Goal: Task Accomplishment & Management: Manage account settings

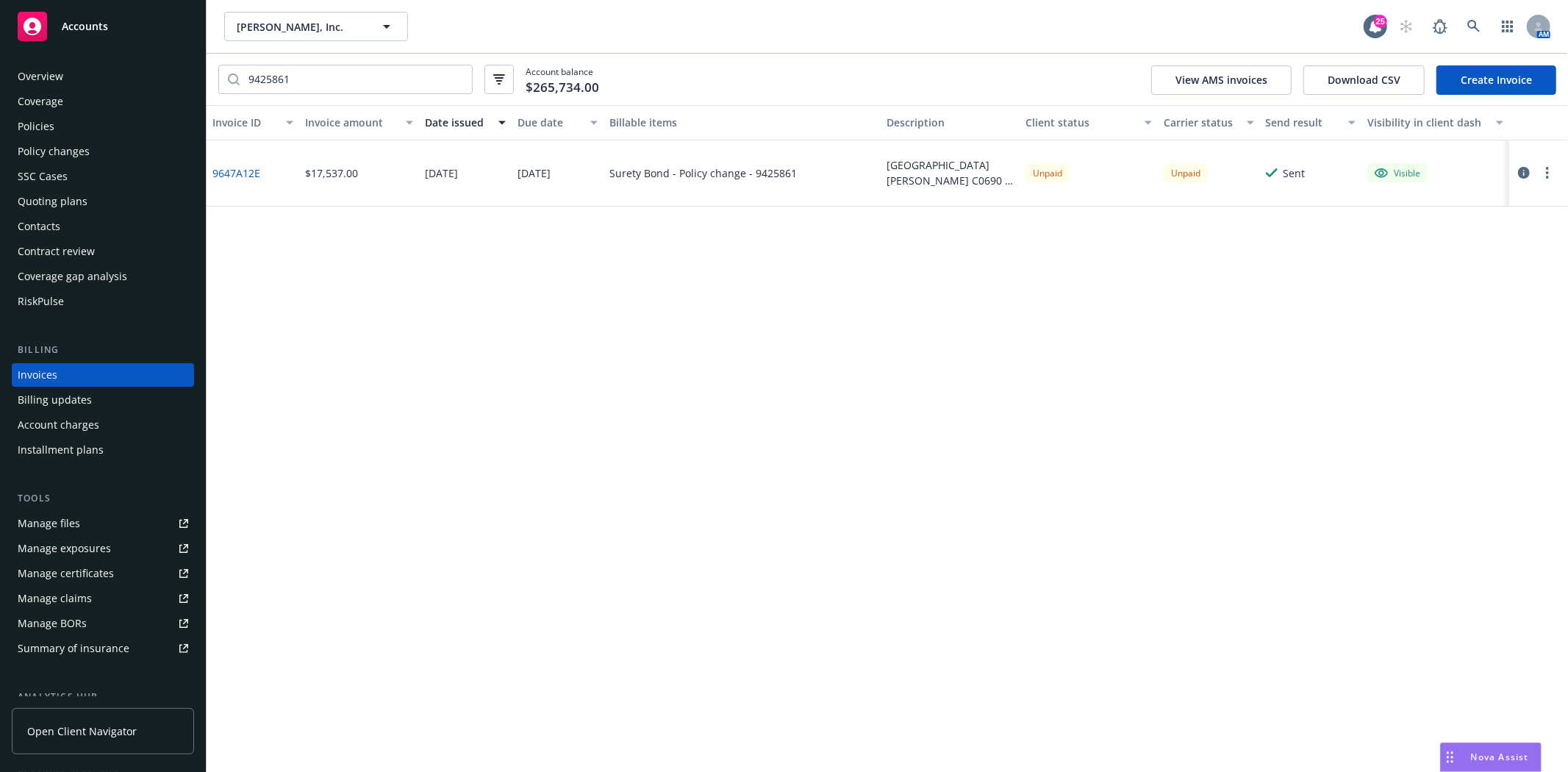
drag, startPoint x: 155, startPoint y: 24, endPoint x: 203, endPoint y: 26, distance: 48.0
click at [155, 24] on div "Accounts" at bounding box center [102, 26] width 171 height 30
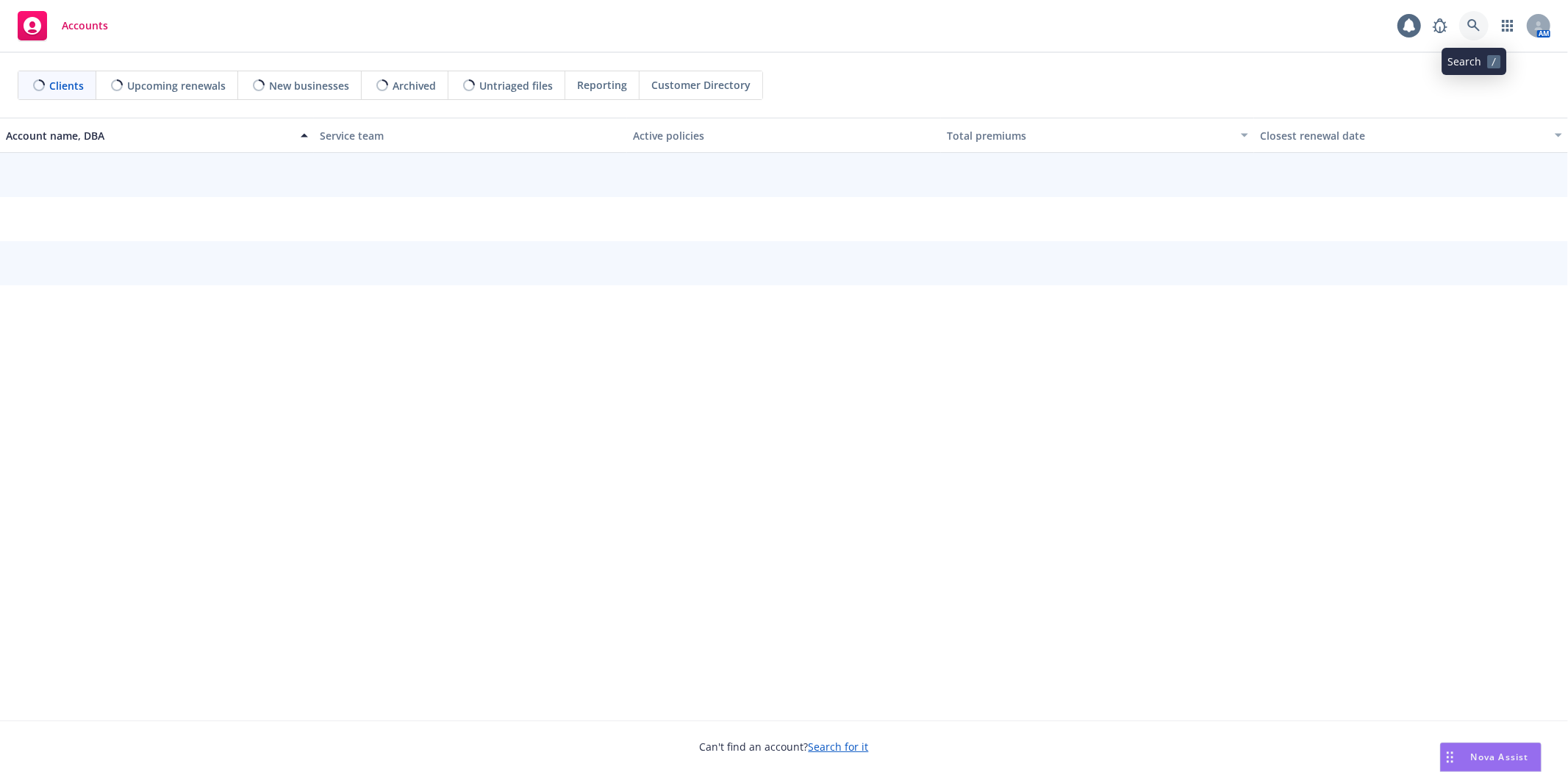
click at [1459, 25] on link at bounding box center [1474, 26] width 30 height 30
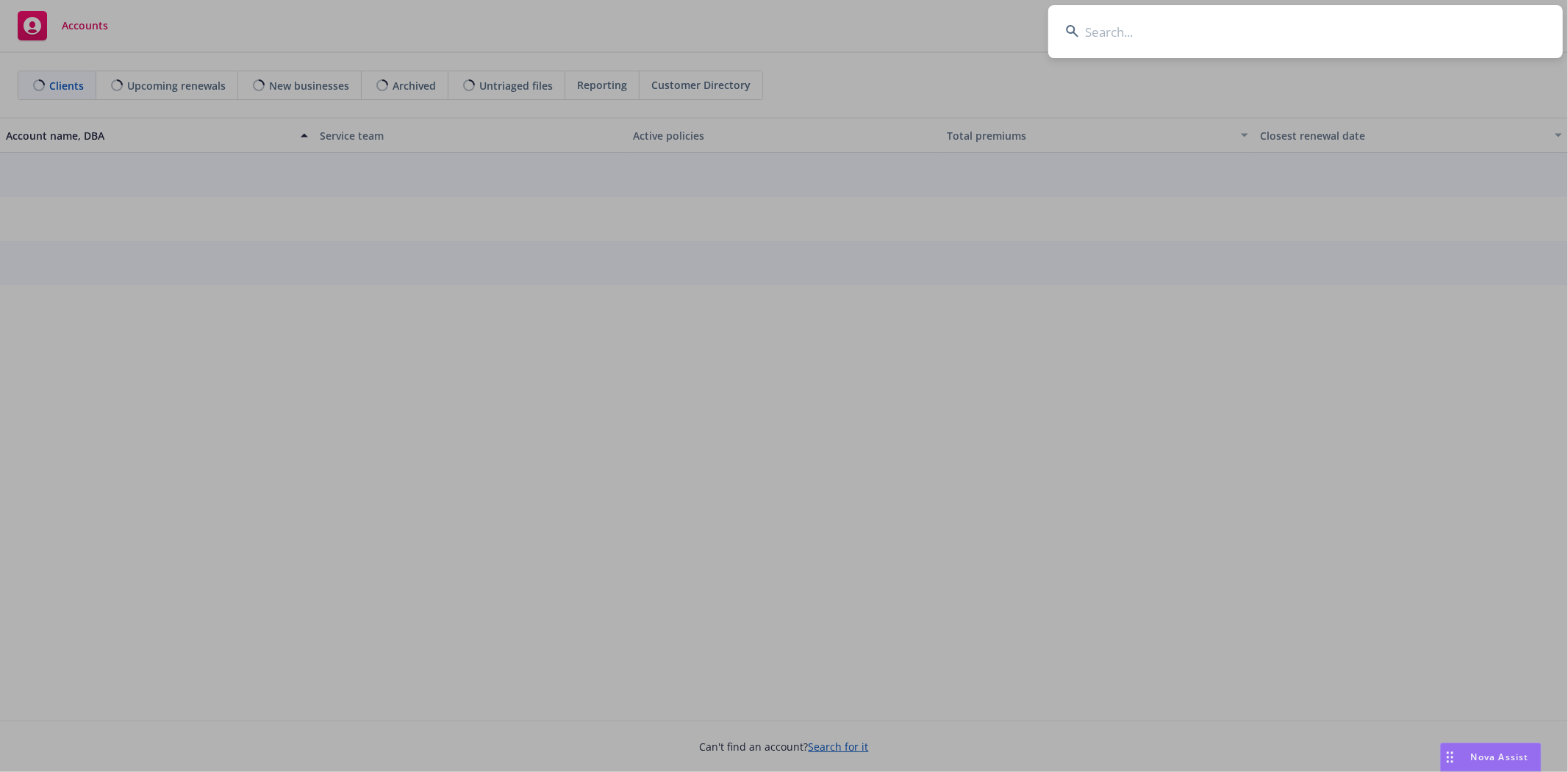
click at [1469, 27] on input at bounding box center [1305, 32] width 515 height 53
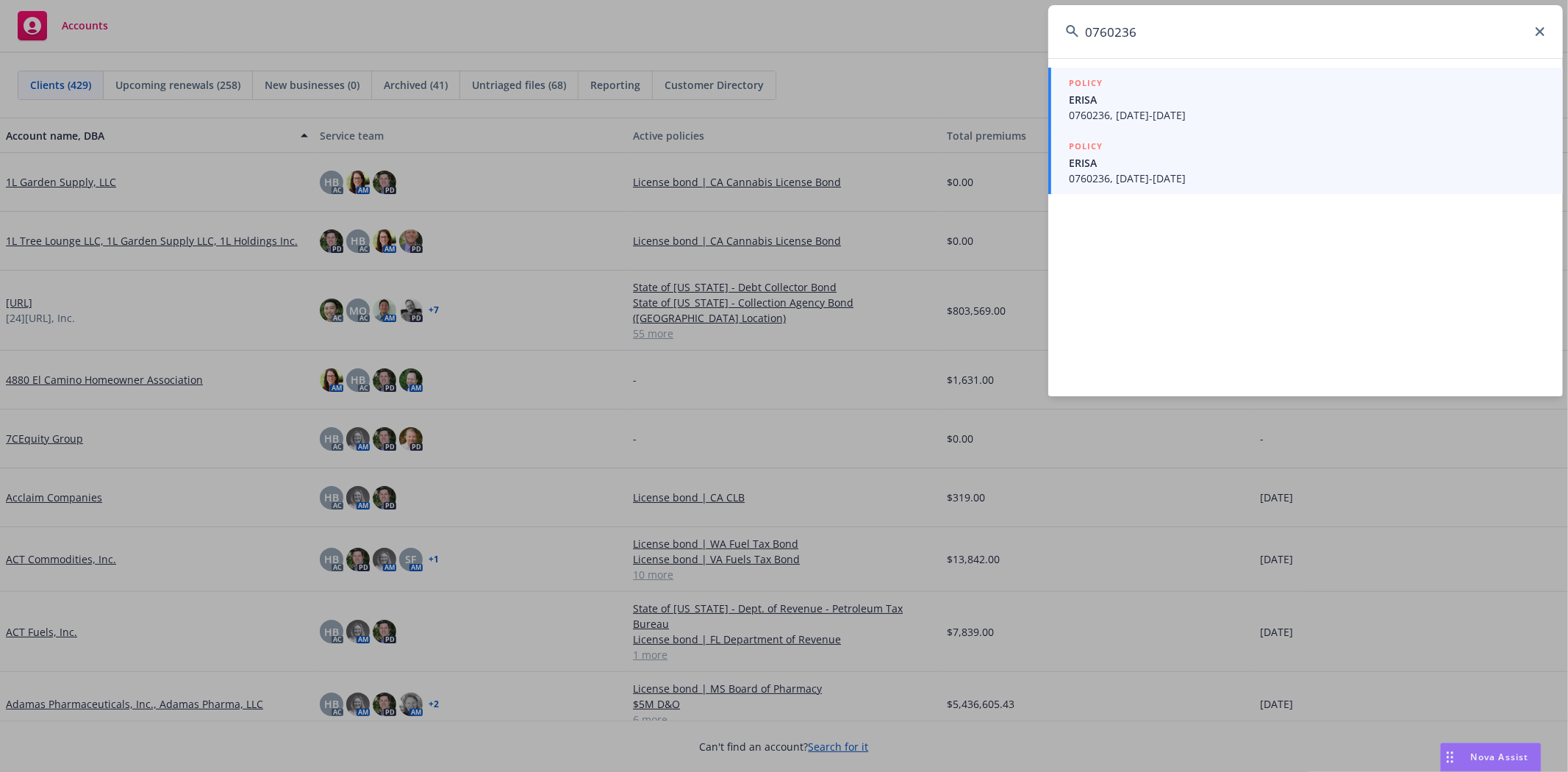
type input "0760236"
click at [1184, 153] on div "POLICY" at bounding box center [1307, 147] width 477 height 16
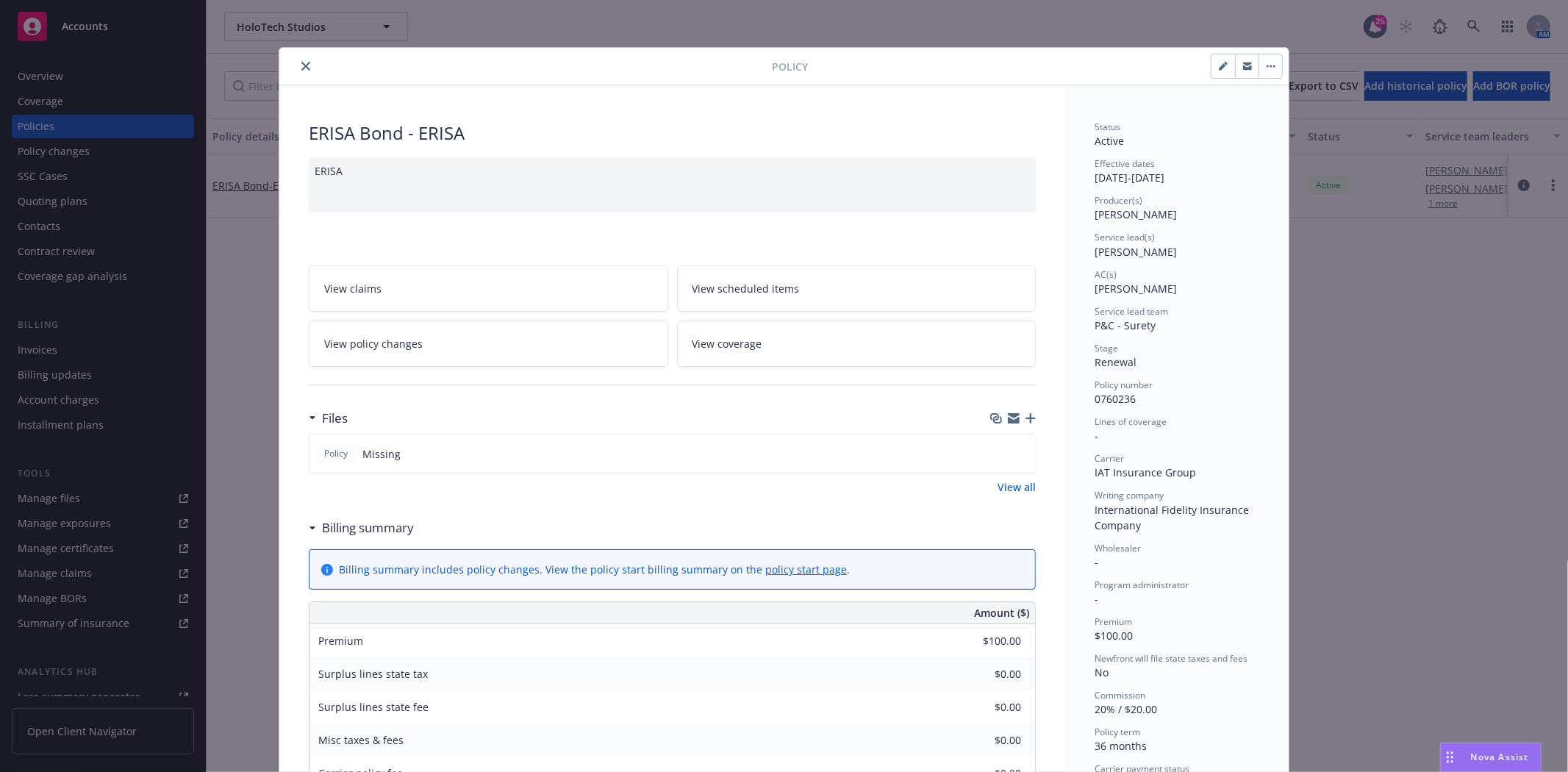
click at [301, 64] on icon "close" at bounding box center [306, 66] width 9 height 9
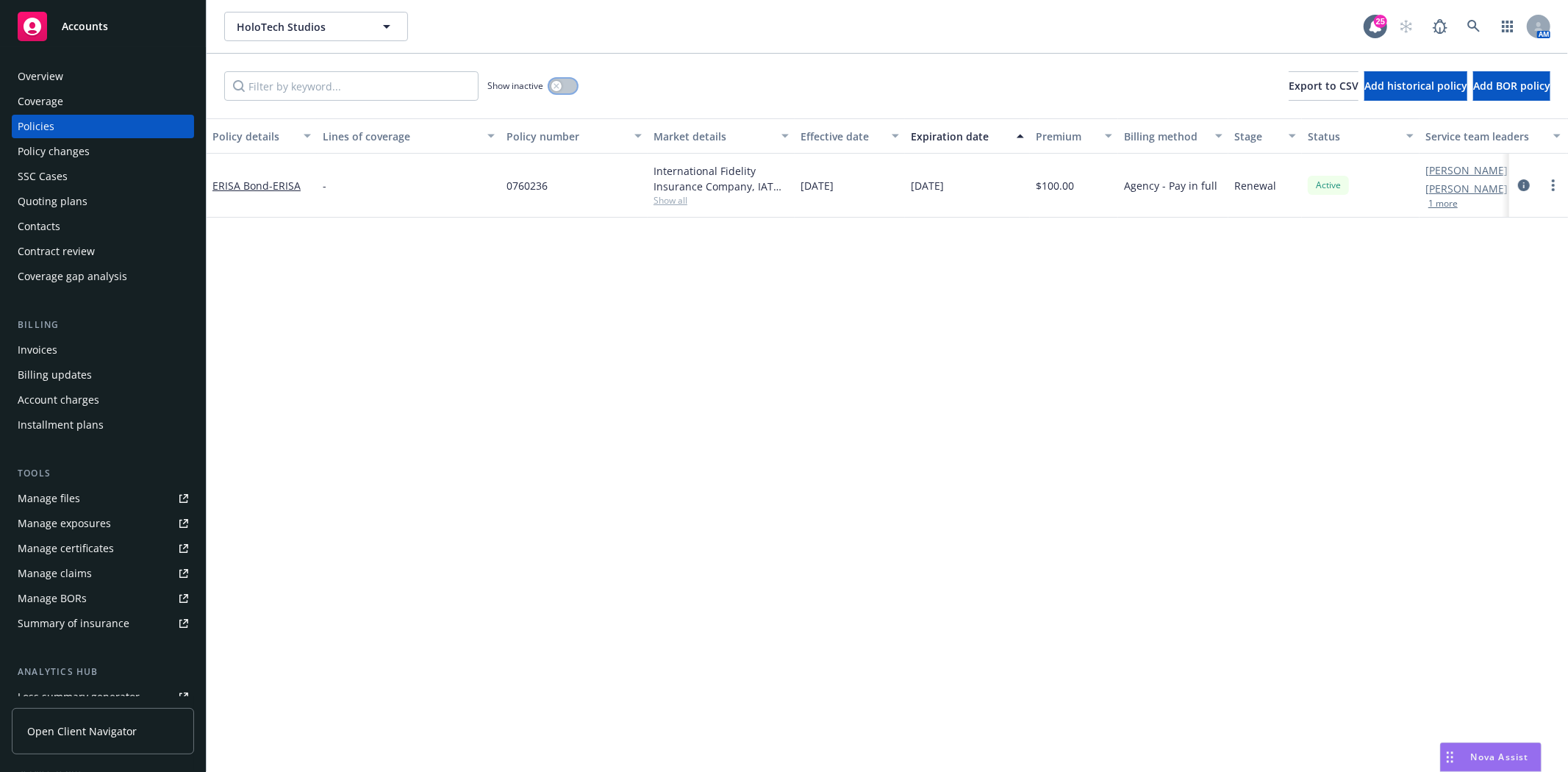
click at [565, 91] on button "button" at bounding box center [563, 86] width 28 height 14
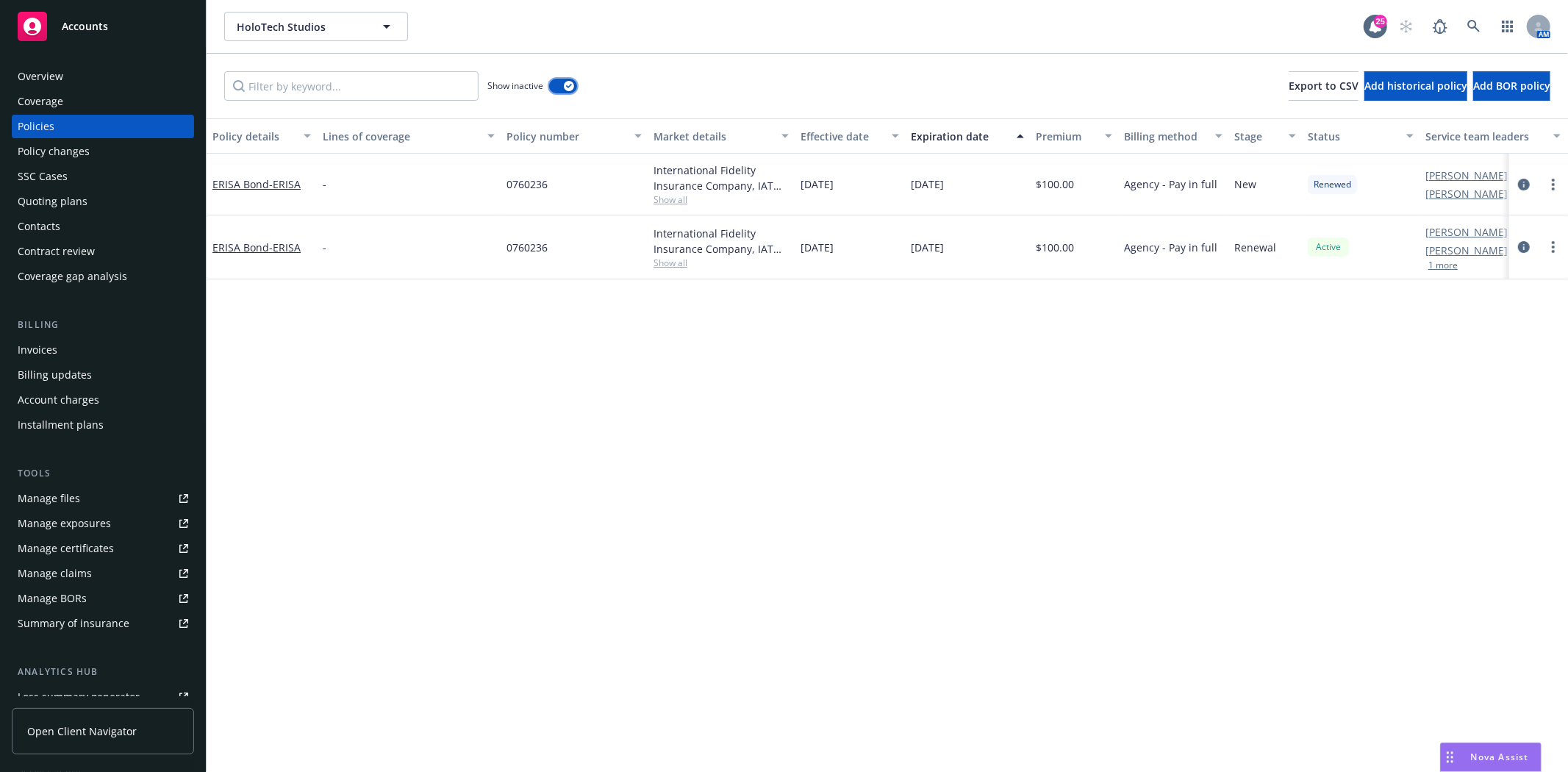
click at [565, 91] on button "button" at bounding box center [563, 86] width 28 height 14
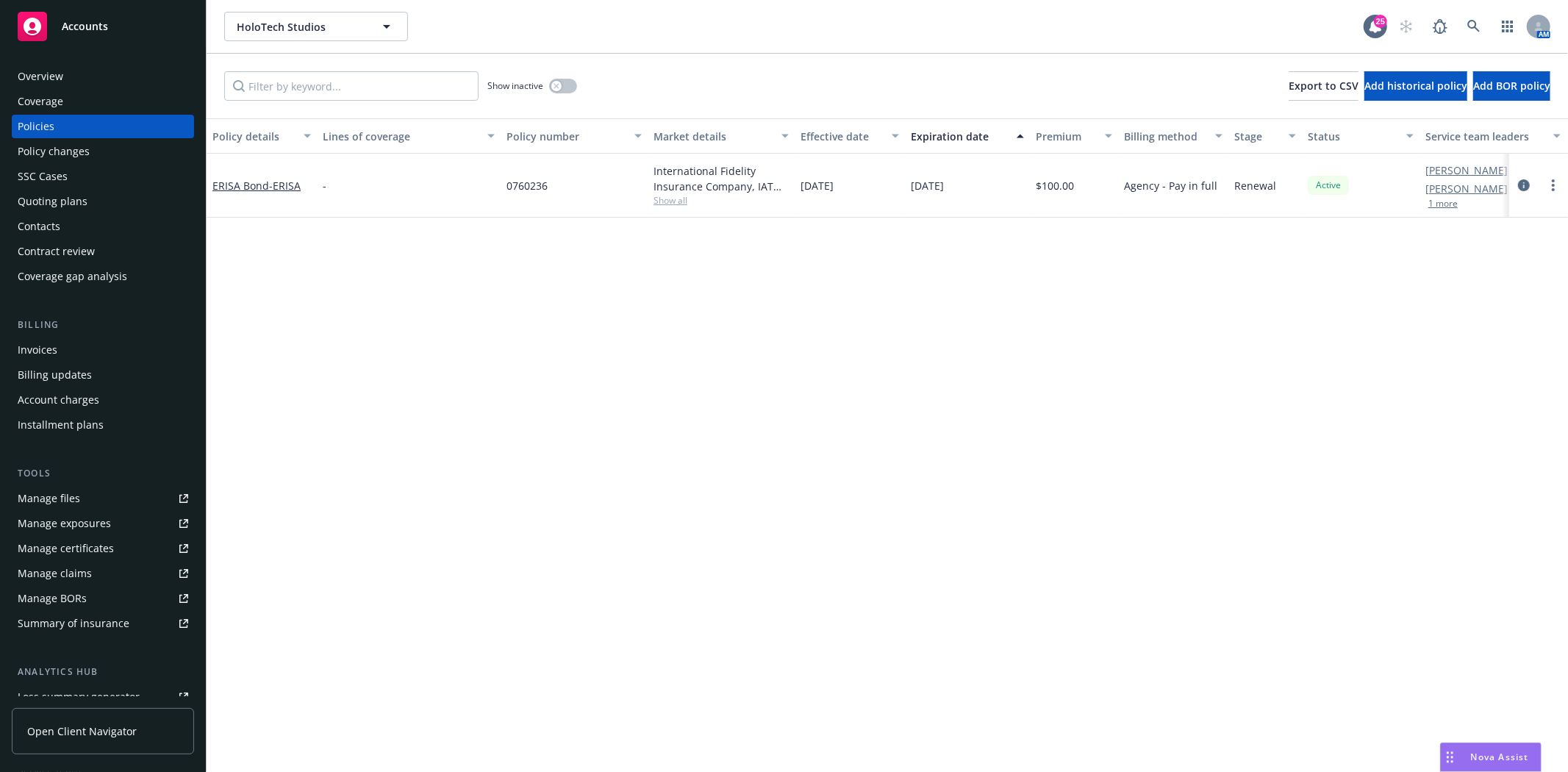
click at [57, 219] on div "Contacts" at bounding box center [39, 226] width 43 height 24
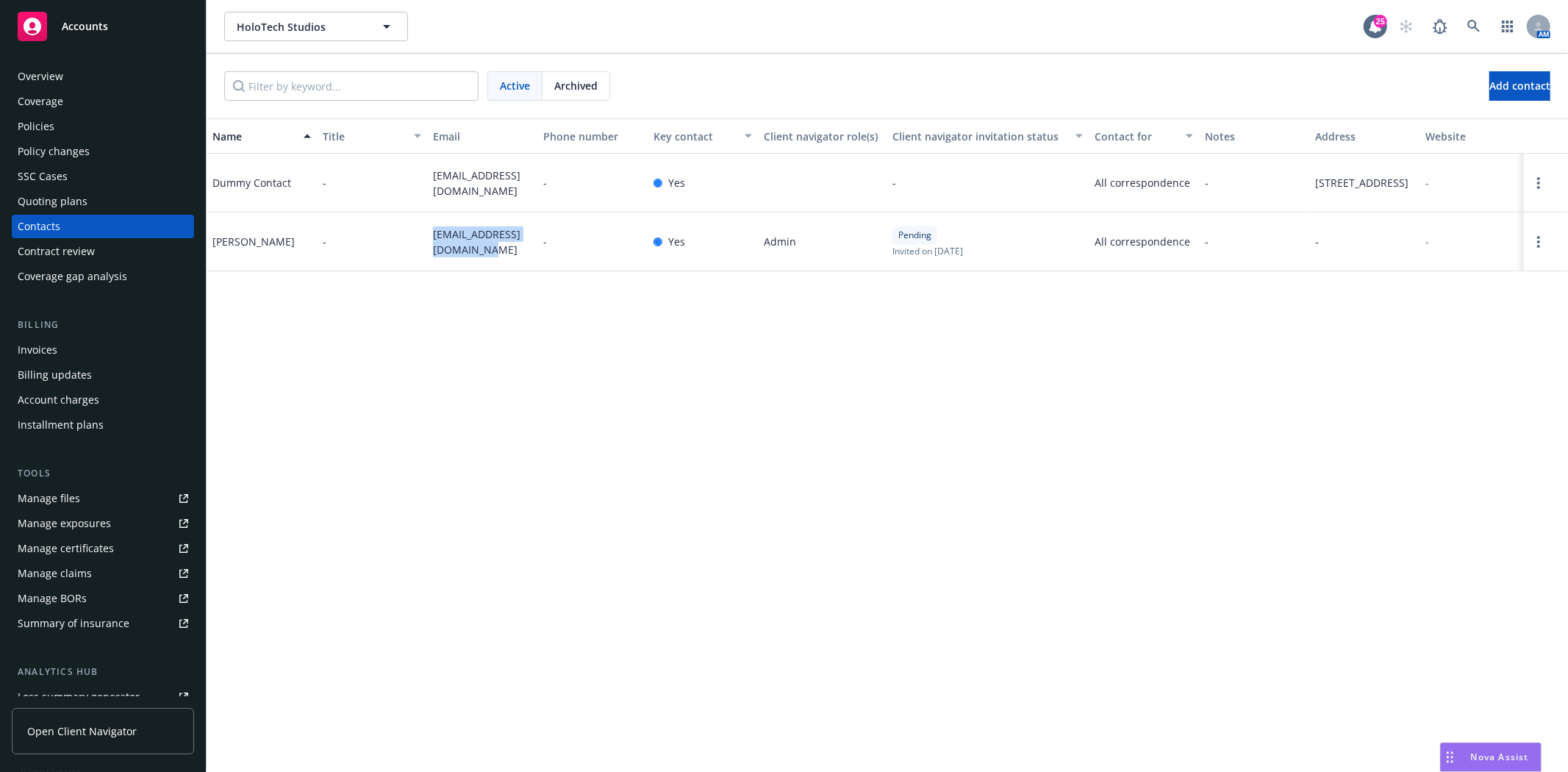
drag, startPoint x: 483, startPoint y: 274, endPoint x: 428, endPoint y: 256, distance: 57.9
click at [428, 256] on div "[EMAIL_ADDRESS][DOMAIN_NAME]" at bounding box center [482, 241] width 110 height 58
click at [498, 257] on span "[EMAIL_ADDRESS][DOMAIN_NAME]" at bounding box center [483, 241] width 99 height 31
drag, startPoint x: 495, startPoint y: 272, endPoint x: 425, endPoint y: 250, distance: 73.4
click at [425, 250] on div "[PERSON_NAME] - [PERSON_NAME][EMAIL_ADDRESS][DOMAIN_NAME] - Yes Admin Pending I…" at bounding box center [887, 241] width 1362 height 58
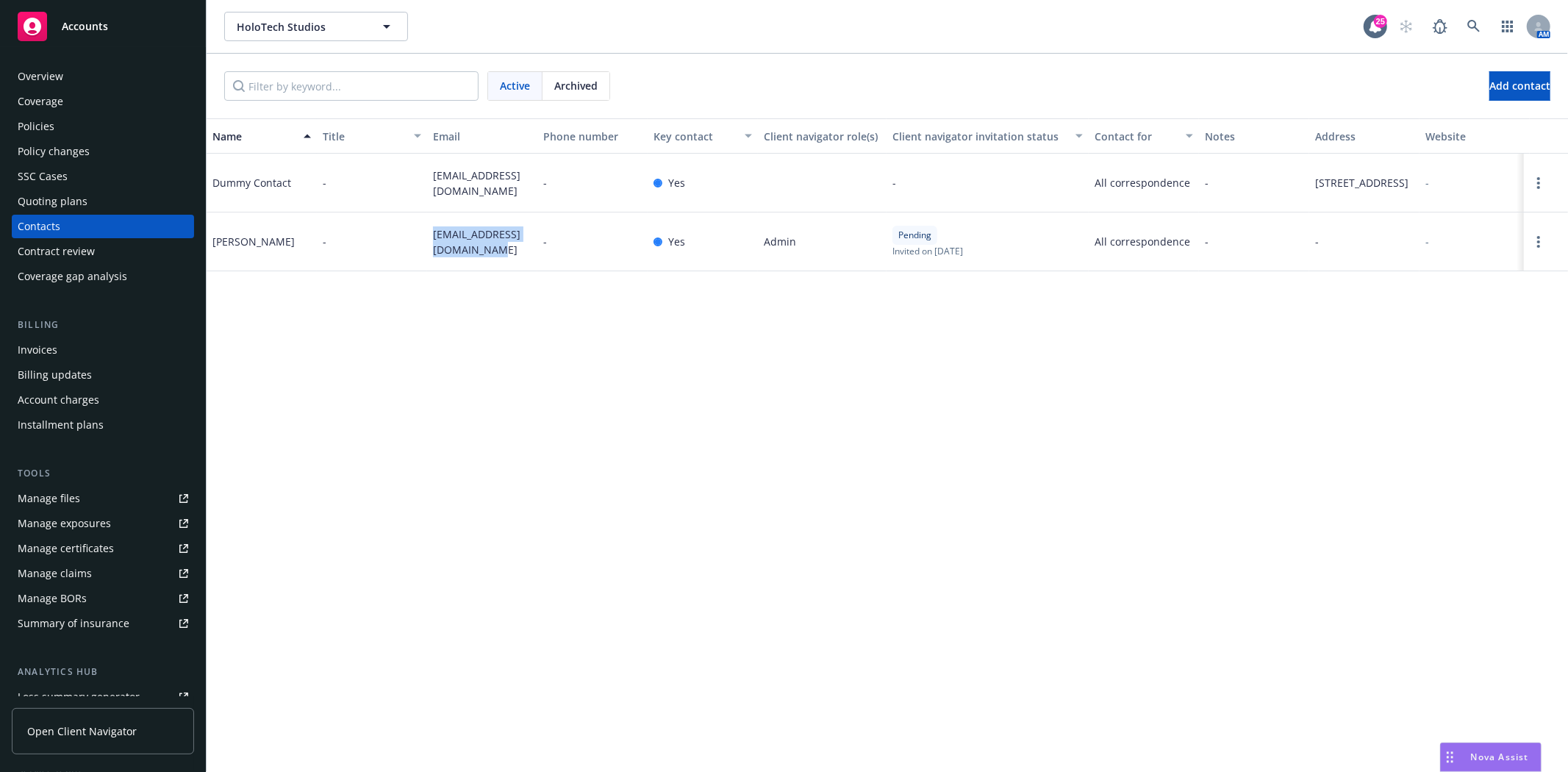
copy div "[EMAIL_ADDRESS][DOMAIN_NAME]"
click at [35, 125] on div "Policies" at bounding box center [36, 126] width 36 height 24
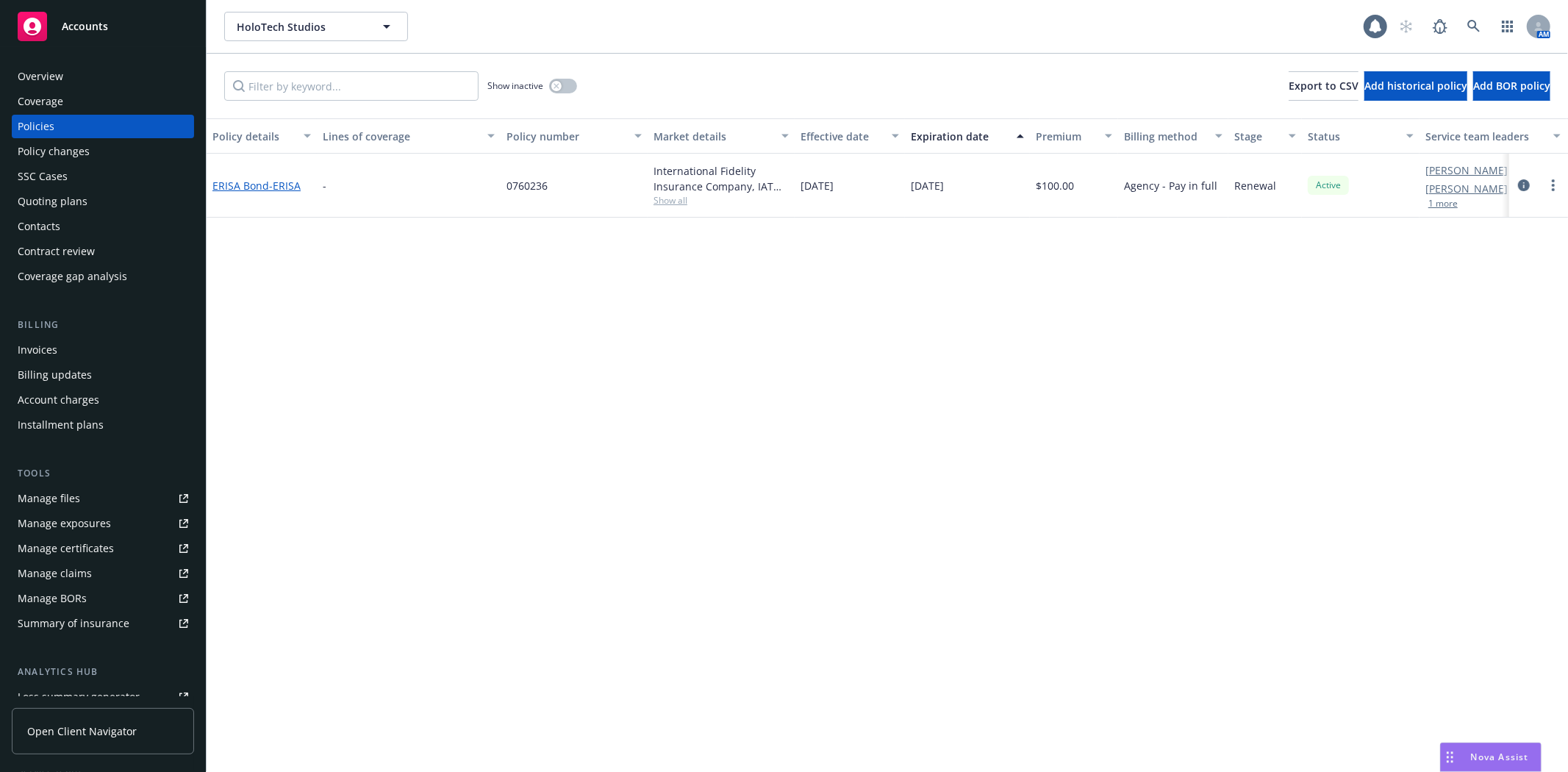
click at [265, 187] on link "ERISA Bond - ERISA" at bounding box center [257, 185] width 88 height 14
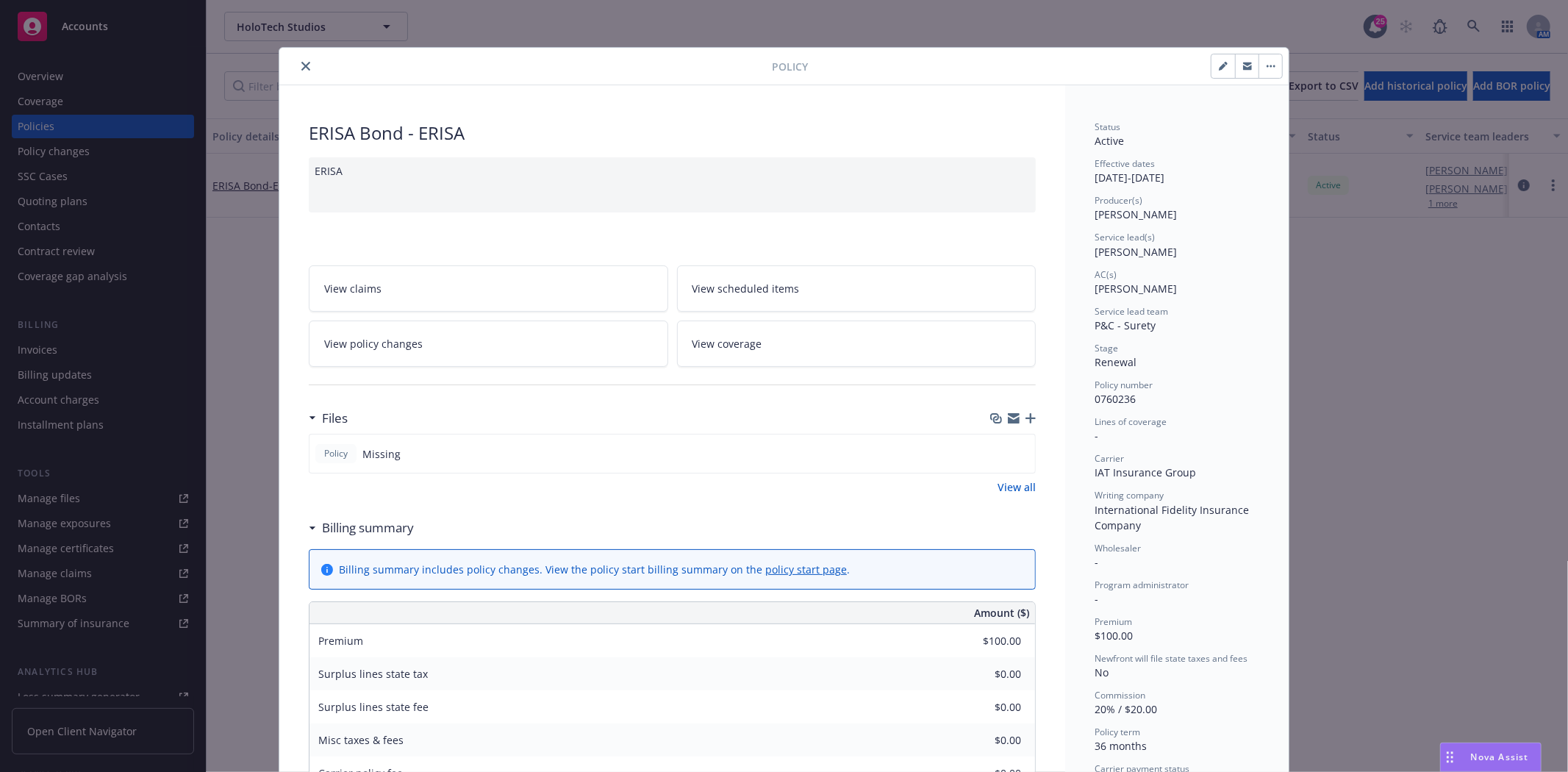
click at [1222, 68] on button "button" at bounding box center [1223, 66] width 24 height 24
select select "RENEWAL"
select select "36"
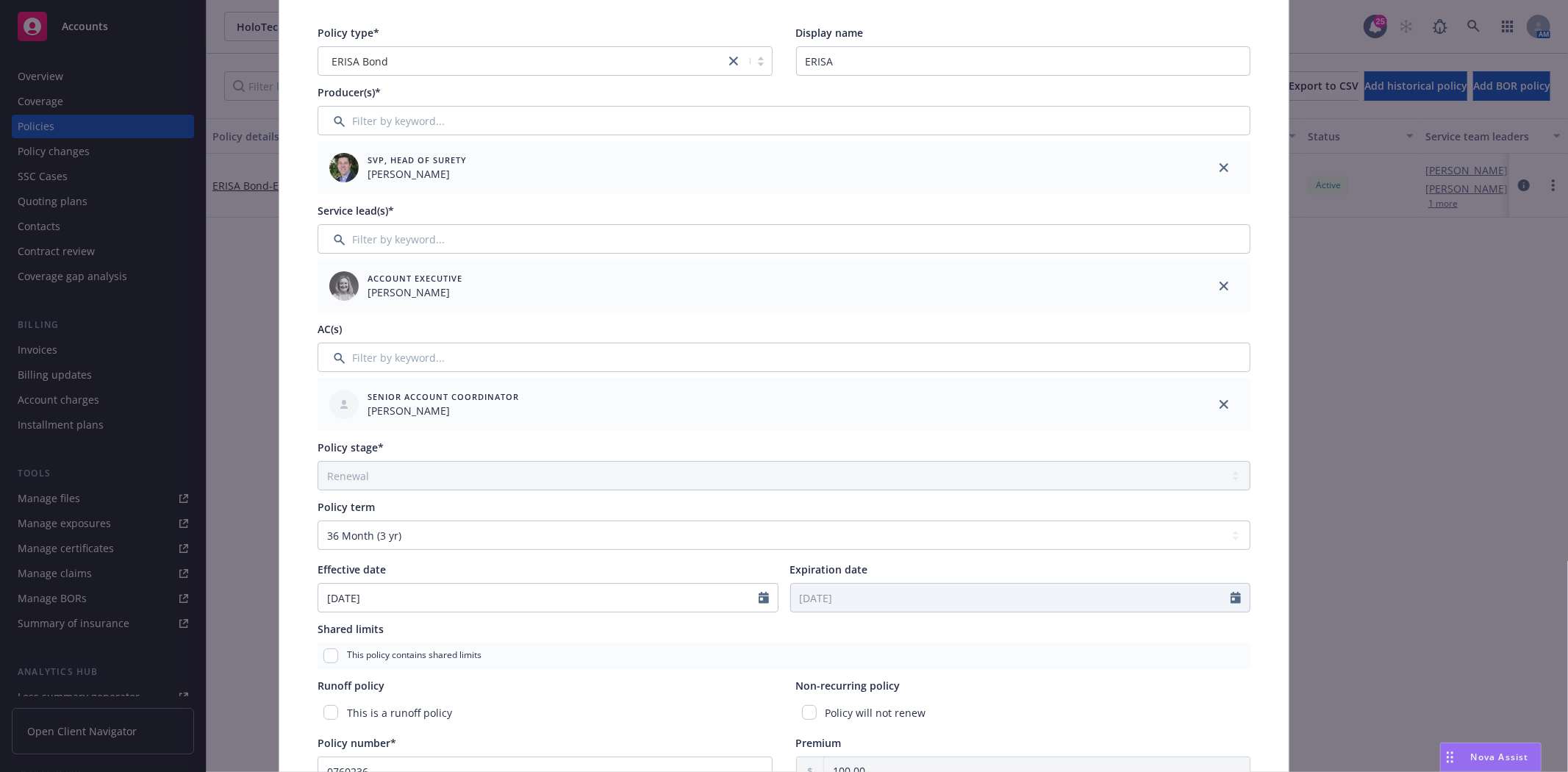
scroll to position [245, 0]
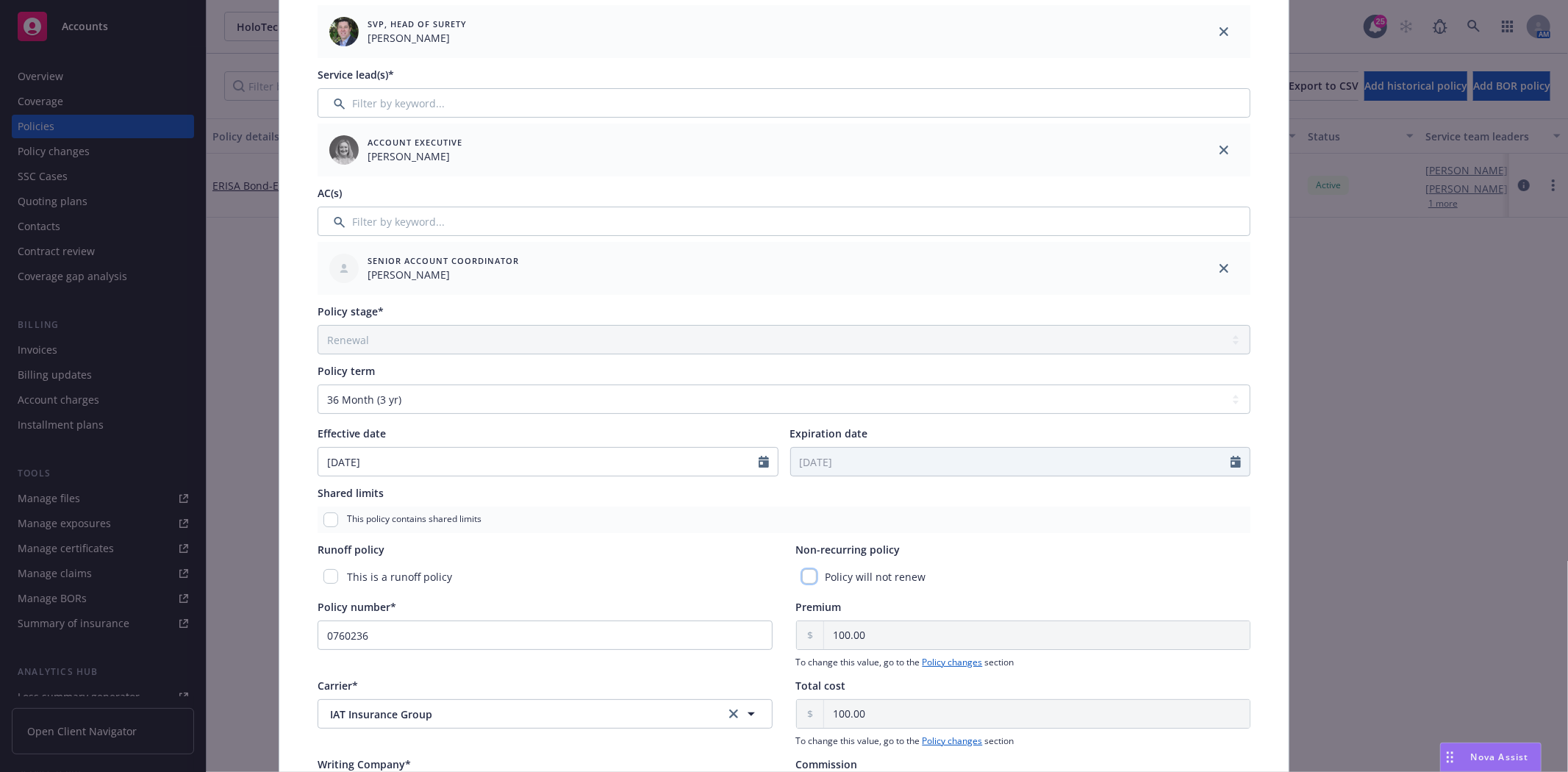
click at [802, 575] on input "checkbox" at bounding box center [809, 576] width 14 height 14
checkbox input "true"
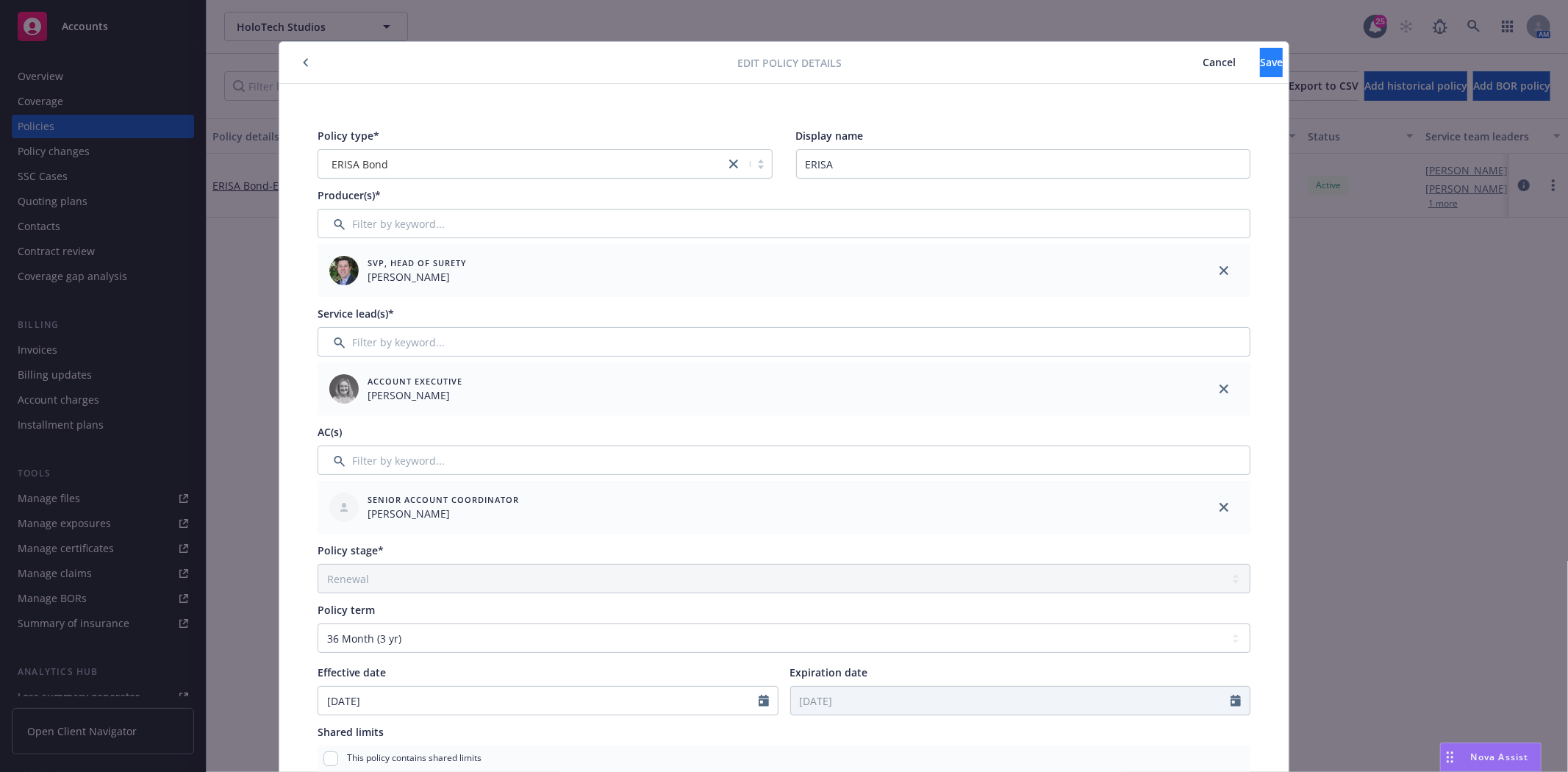
scroll to position [0, 0]
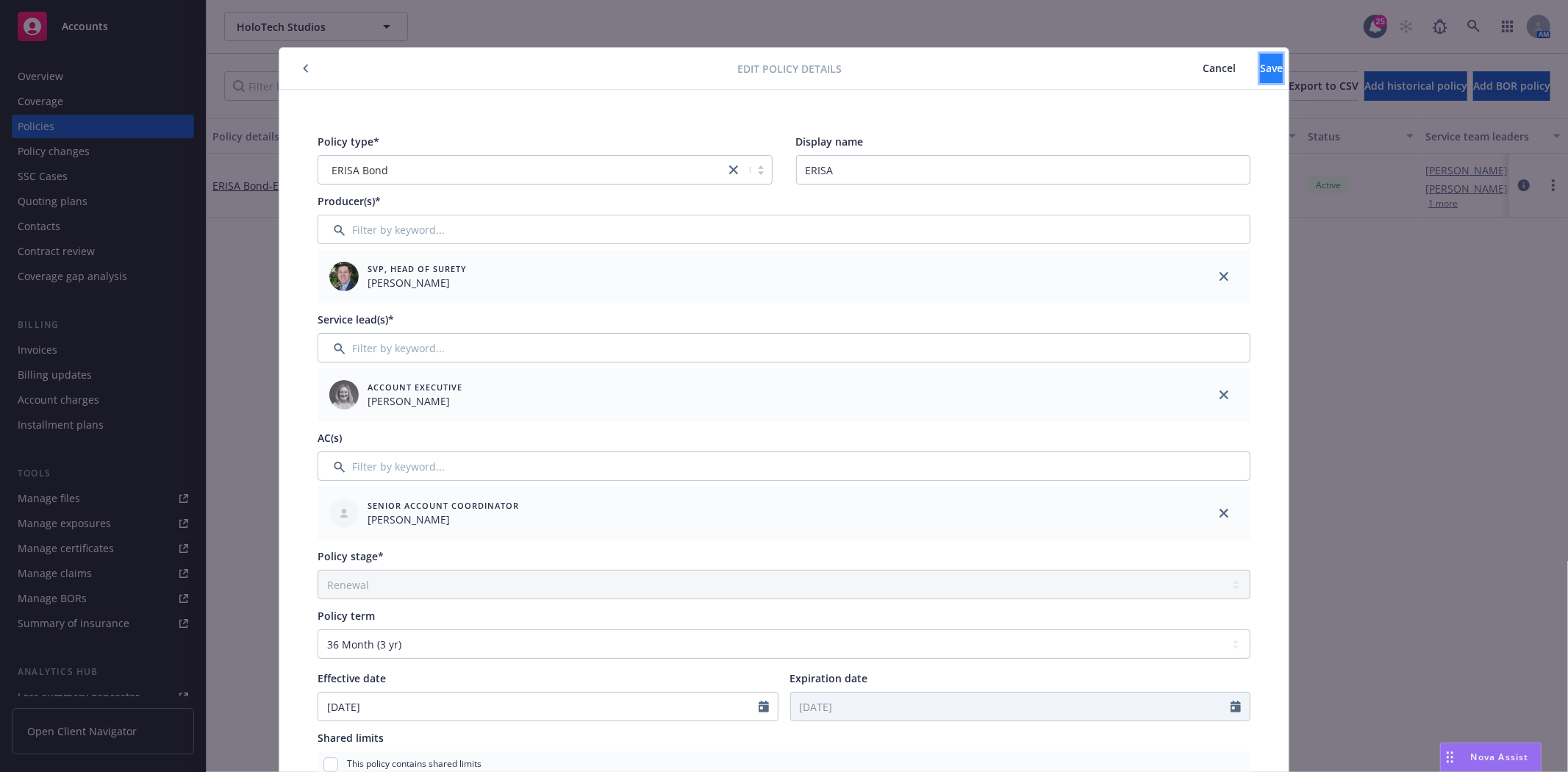
click at [1260, 69] on span "Save" at bounding box center [1271, 68] width 23 height 14
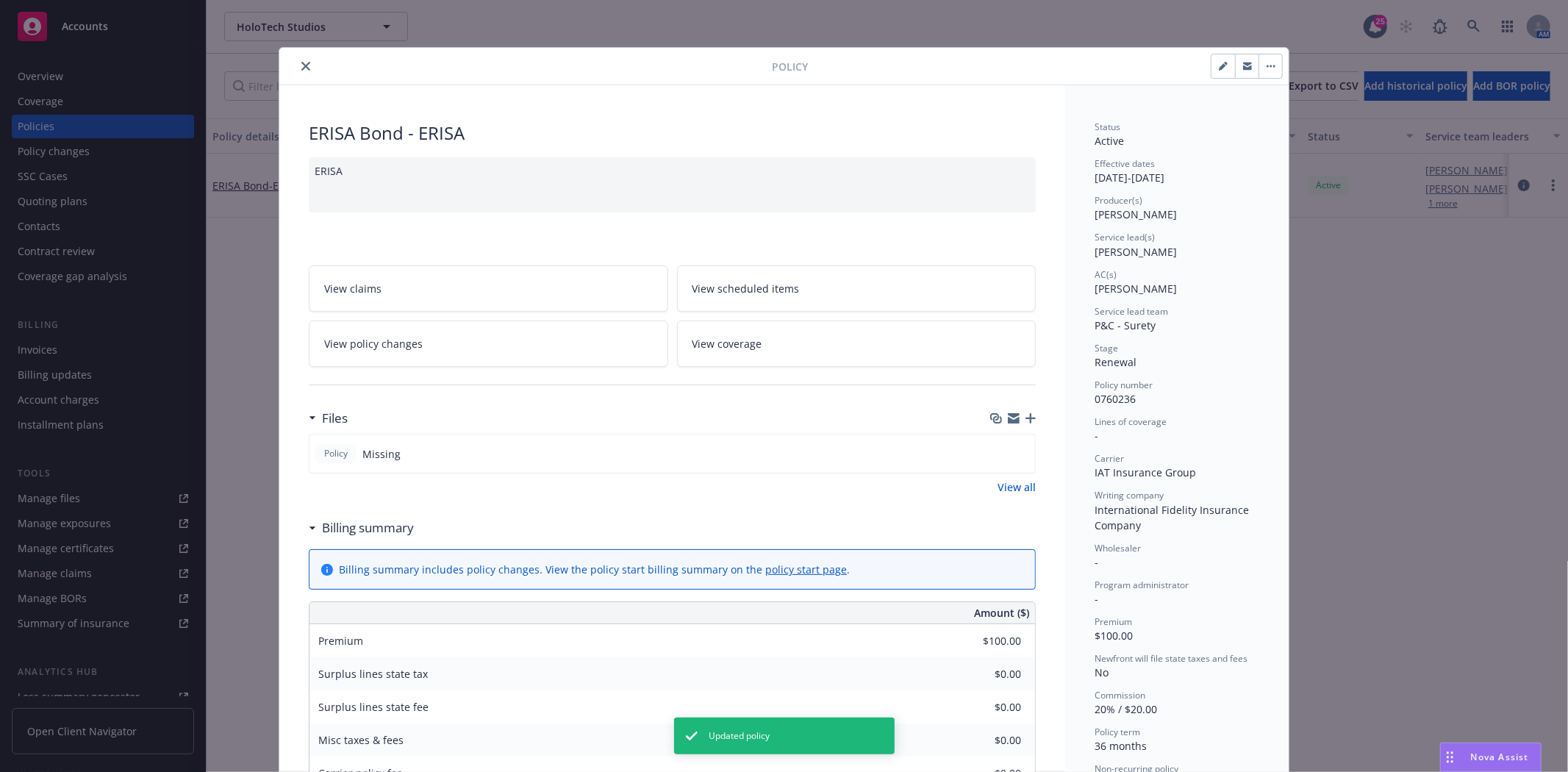
click at [297, 68] on button "close" at bounding box center [305, 66] width 17 height 17
